Goal: Task Accomplishment & Management: Complete application form

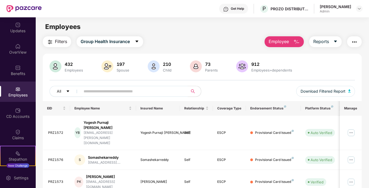
scroll to position [43, 0]
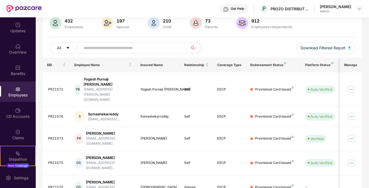
click at [14, 97] on div "Employees" at bounding box center [18, 94] width 36 height 5
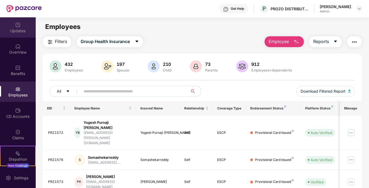
click at [20, 35] on div "Updates" at bounding box center [18, 27] width 36 height 20
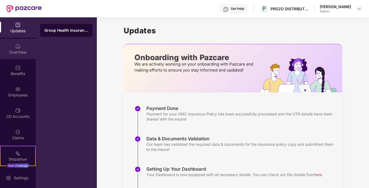
click at [20, 45] on div "OverView" at bounding box center [18, 49] width 36 height 20
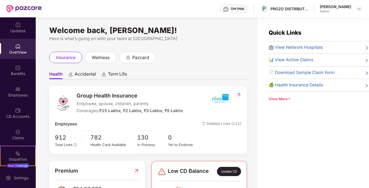
click at [16, 98] on div "Employees" at bounding box center [18, 91] width 36 height 20
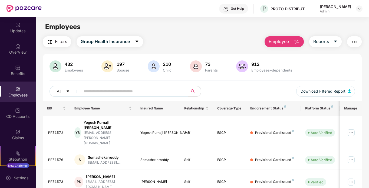
click at [277, 43] on span "Employee" at bounding box center [279, 41] width 20 height 7
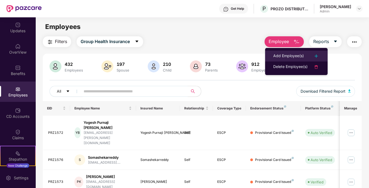
click at [290, 54] on div "Add Employee(s)" at bounding box center [288, 56] width 31 height 6
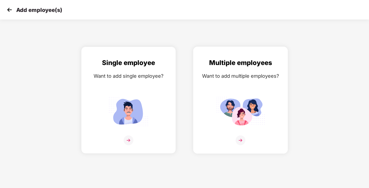
click at [247, 110] on img at bounding box center [240, 111] width 49 height 34
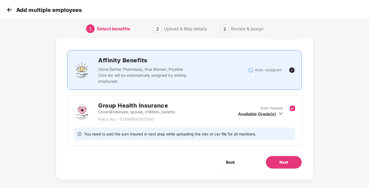
scroll to position [30, 0]
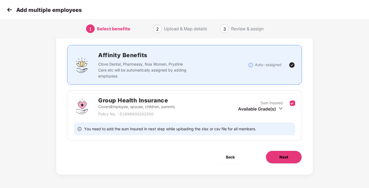
click at [286, 157] on span "Next" at bounding box center [283, 157] width 9 height 6
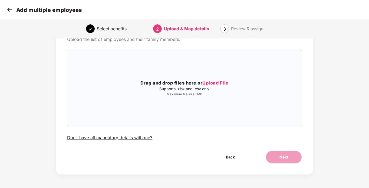
scroll to position [0, 0]
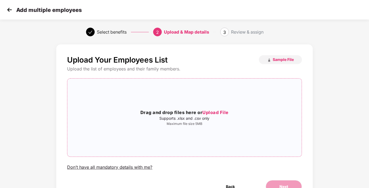
click at [222, 107] on div "Drag and drop files here or Upload File Supports .xlsx and .csv only Maximum fi…" at bounding box center [184, 117] width 234 height 69
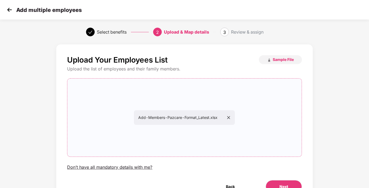
scroll to position [29, 0]
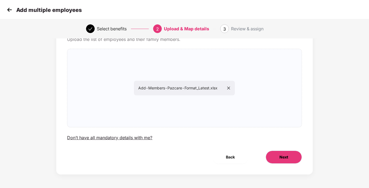
click at [272, 152] on button "Next" at bounding box center [284, 156] width 36 height 13
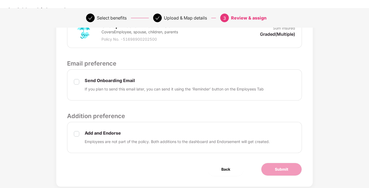
scroll to position [172, 0]
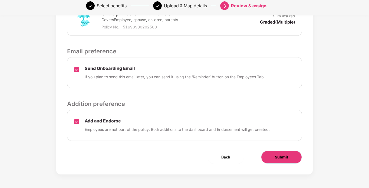
click at [279, 153] on button "Submit" at bounding box center [281, 156] width 41 height 13
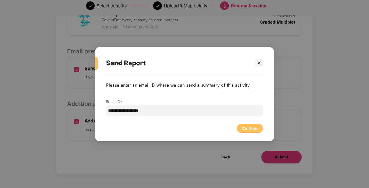
scroll to position [0, 0]
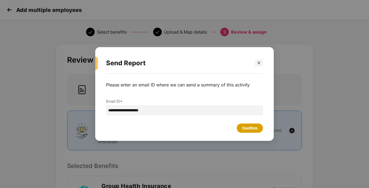
click at [245, 128] on div "Confirm" at bounding box center [249, 128] width 15 height 6
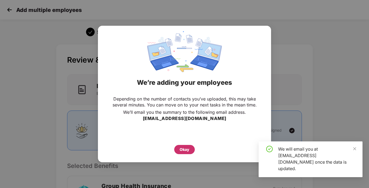
click at [183, 151] on div "Okay" at bounding box center [185, 149] width 10 height 6
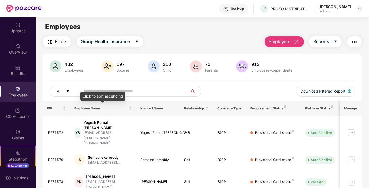
click at [108, 94] on div "Click to sort ascending" at bounding box center [102, 95] width 45 height 9
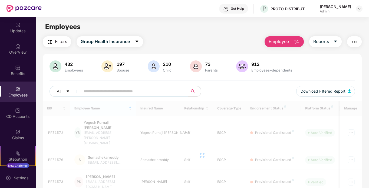
click at [136, 89] on input "text" at bounding box center [132, 91] width 97 height 8
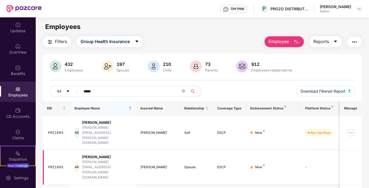
scroll to position [14, 0]
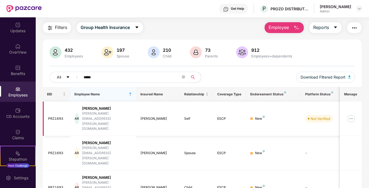
type input "*****"
click at [352, 114] on img at bounding box center [351, 118] width 9 height 9
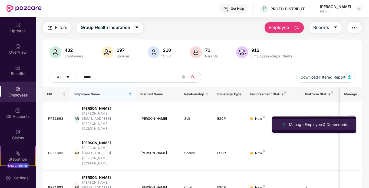
click at [334, 124] on div "Manage Employee & Dependents" at bounding box center [318, 124] width 61 height 6
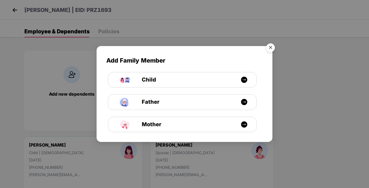
click at [272, 47] on img "Close" at bounding box center [270, 48] width 15 height 15
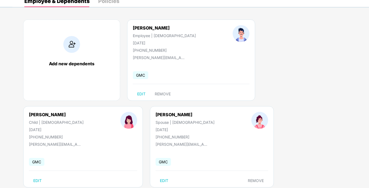
scroll to position [43, 0]
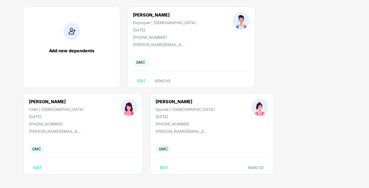
click at [156, 150] on span "GMC" at bounding box center [163, 149] width 15 height 8
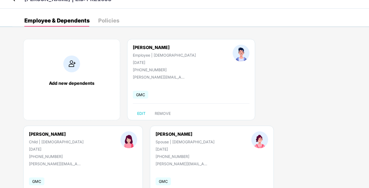
scroll to position [0, 0]
